Goal: Use online tool/utility

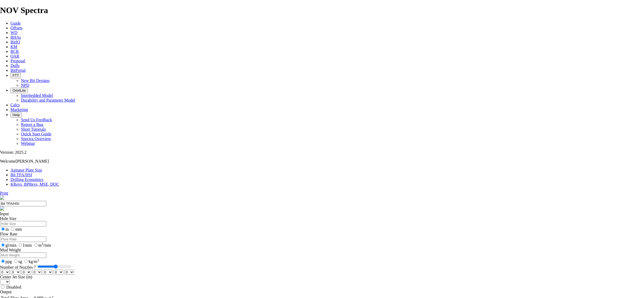
click at [46, 221] on input "Hole Size" at bounding box center [23, 223] width 46 height 5
type input "12.25"
click at [46, 236] on input "Flow Rate" at bounding box center [23, 238] width 46 height 5
type input "1200"
click at [46, 252] on input "Mud Weight" at bounding box center [23, 254] width 46 height 5
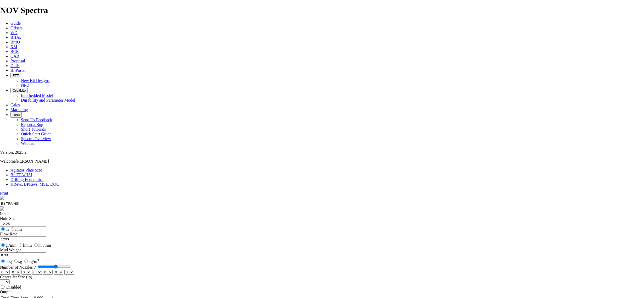
type input "8.33"
click at [10, 270] on select "0 1 2 3 4 5 6 7 8 9 10 11 12 13 14 15 16 17 18 19 20 21 22 23 24 25 26 27 28 29…" at bounding box center [5, 272] width 10 height 5
select select "number:16"
click at [10, 270] on select "0 1 2 3 4 5 6 7 8 9 10 11 12 13 14 15 16 17 18 19 20 21 22 23 24 25 26 27 28 29…" at bounding box center [5, 272] width 10 height 5
select select "number:16"
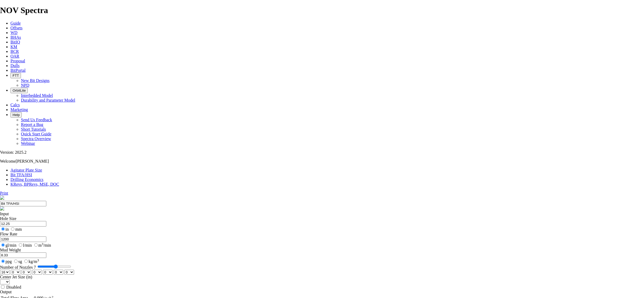
select select "number:16"
click at [74, 270] on select "0 1 2 3 4 5 6 7 8 9 10 11 12 13 14 15 16 17 18 19 20 21 22 23 24 25 26 27 28 29…" at bounding box center [69, 272] width 10 height 5
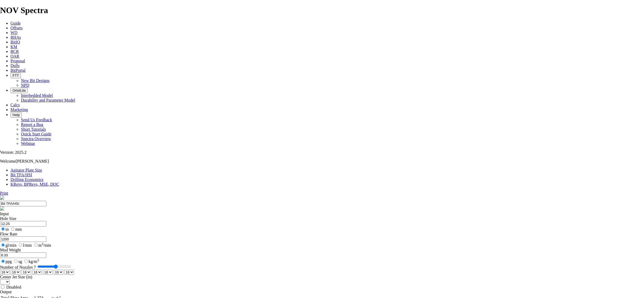
select select "number:18"
click at [74, 270] on select "0 1 2 3 4 5 6 7 8 9 10 11 12 13 14 15 16 17 18 19 20 21 22 23 24 25 26 27 28 29…" at bounding box center [69, 272] width 10 height 5
click at [4, 285] on input "Disabled" at bounding box center [2, 286] width 3 height 3
checkbox input "true"
drag, startPoint x: 236, startPoint y: 100, endPoint x: 191, endPoint y: 84, distance: 48.2
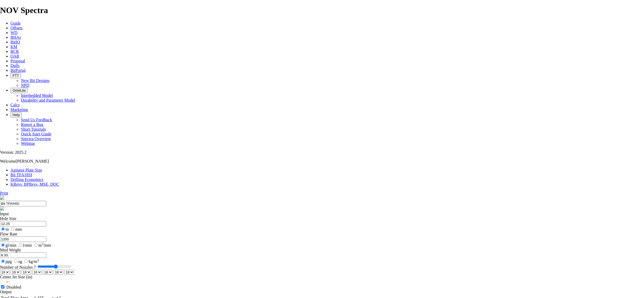
click at [191, 191] on bit-tfa-hsi "Print Bit TFA/HSI Input Hole Size 12.25 in mm Flow Rate 1200 gl/min l/min m 3 /…" at bounding box center [314, 296] width 628 height 210
type input "600"
